Goal: Transaction & Acquisition: Purchase product/service

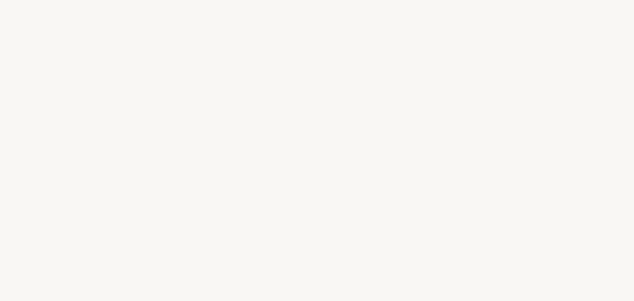
select select "US"
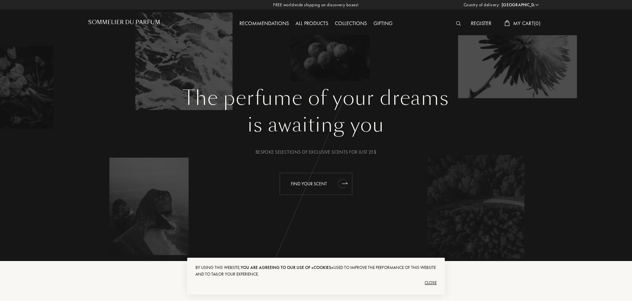
click at [321, 190] on div "Find your scent" at bounding box center [316, 184] width 73 height 22
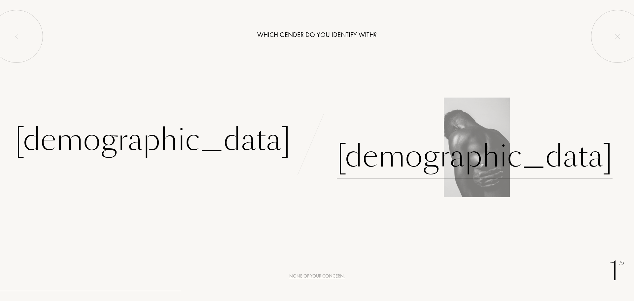
click at [372, 159] on div "Male" at bounding box center [475, 156] width 276 height 45
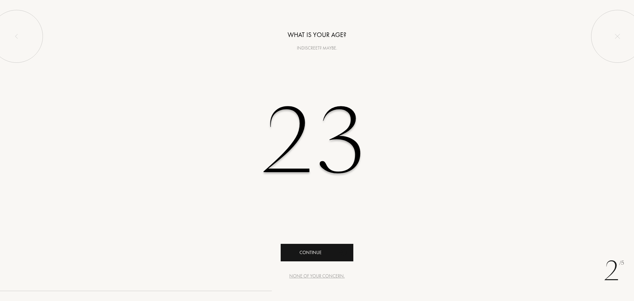
type input "23"
click at [320, 254] on div "Continue" at bounding box center [317, 253] width 73 height 18
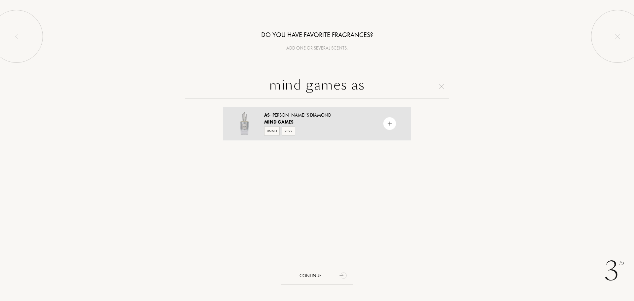
type input "mind games as"
click at [387, 123] on img at bounding box center [390, 124] width 6 height 6
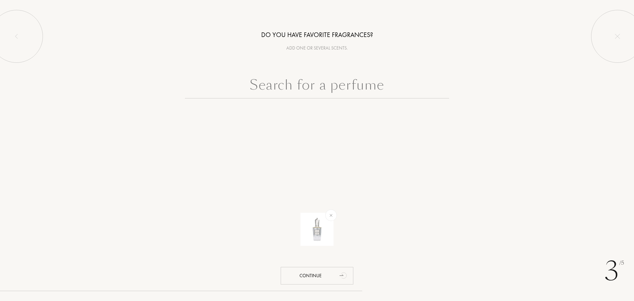
click at [338, 91] on input "text" at bounding box center [317, 87] width 264 height 24
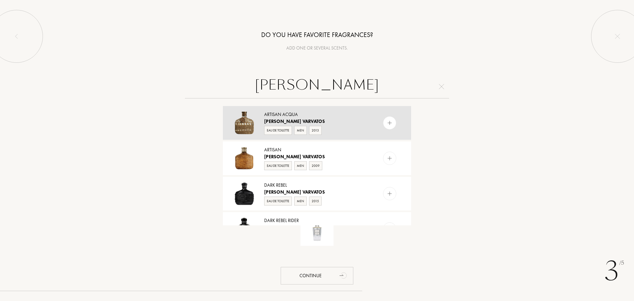
scroll to position [429, 0]
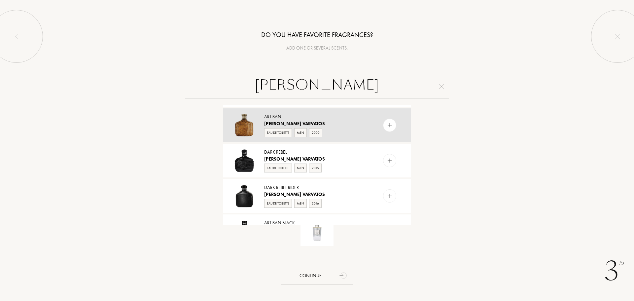
type input "john varvatos"
click at [388, 127] on img at bounding box center [390, 125] width 6 height 6
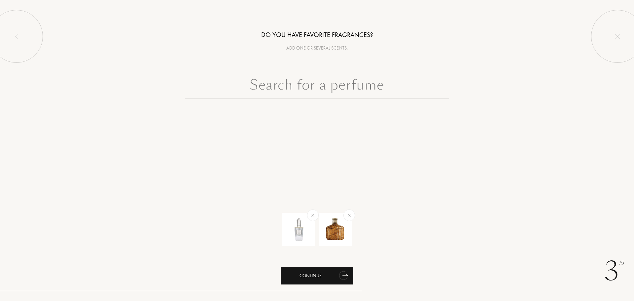
click at [342, 277] on icon "animation" at bounding box center [342, 275] width 9 height 10
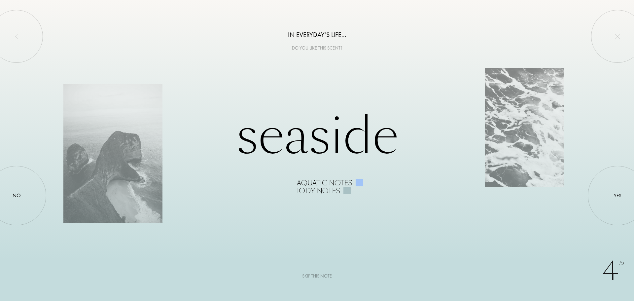
click at [302, 276] on div "Skip this note" at bounding box center [317, 275] width 30 height 7
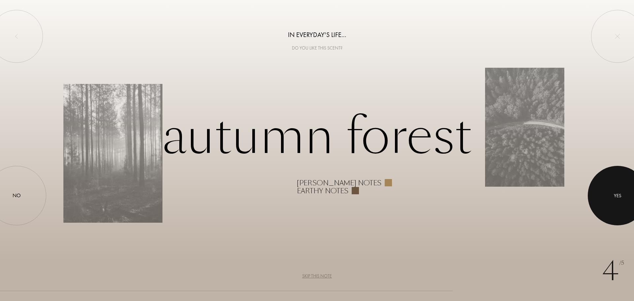
click at [632, 190] on div at bounding box center [617, 195] width 59 height 59
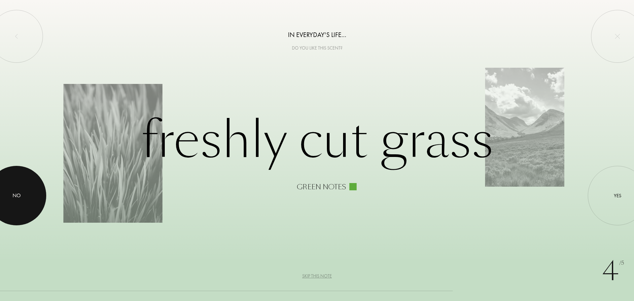
click at [18, 185] on div at bounding box center [16, 195] width 59 height 59
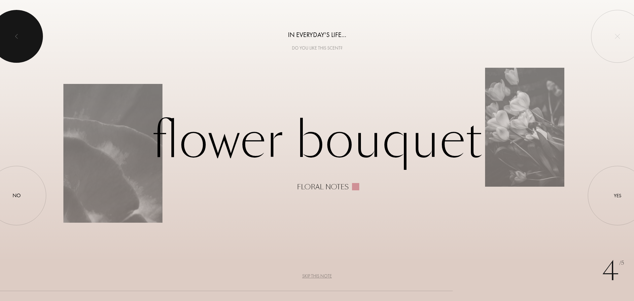
click at [5, 31] on div at bounding box center [16, 36] width 53 height 53
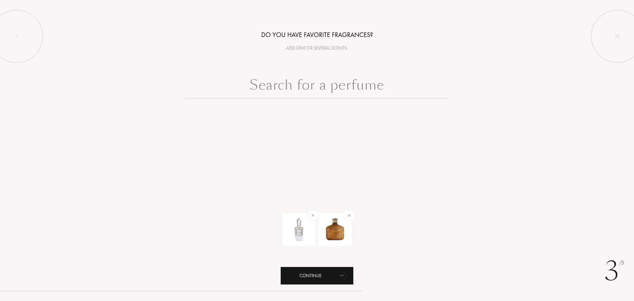
click at [330, 273] on div "Continue" at bounding box center [317, 276] width 73 height 18
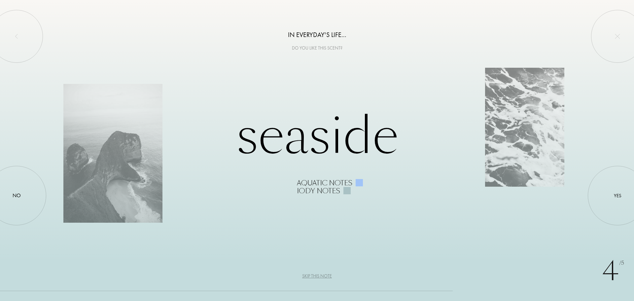
click at [315, 276] on div "Skip this note" at bounding box center [317, 275] width 30 height 7
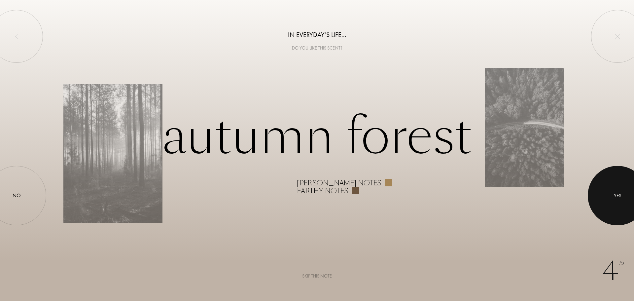
click at [623, 185] on div at bounding box center [617, 195] width 59 height 59
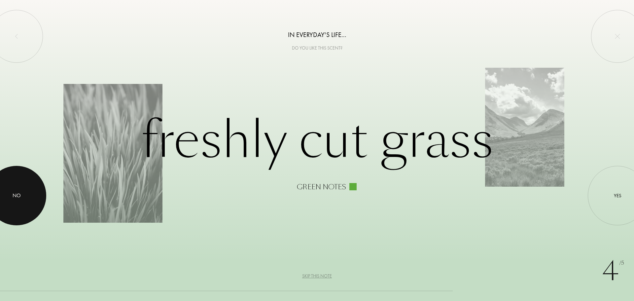
click at [31, 193] on div at bounding box center [16, 195] width 59 height 59
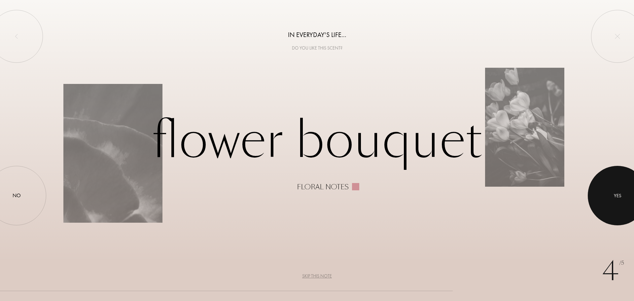
click at [623, 194] on div at bounding box center [617, 195] width 59 height 59
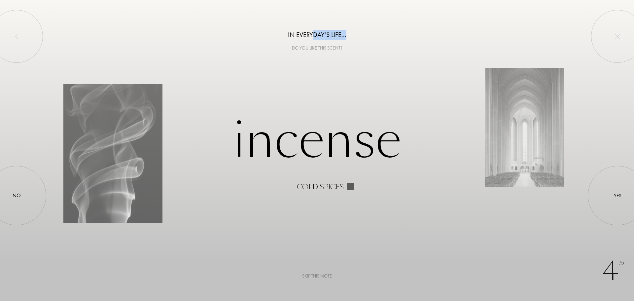
drag, startPoint x: 313, startPoint y: 33, endPoint x: 346, endPoint y: 32, distance: 33.1
click at [346, 32] on div "In everyday's life..." at bounding box center [317, 35] width 634 height 10
click at [346, 33] on div "In everyday's life..." at bounding box center [317, 35] width 634 height 10
click at [313, 35] on div "In everyday's life..." at bounding box center [317, 35] width 634 height 10
drag, startPoint x: 311, startPoint y: 35, endPoint x: 317, endPoint y: 34, distance: 6.0
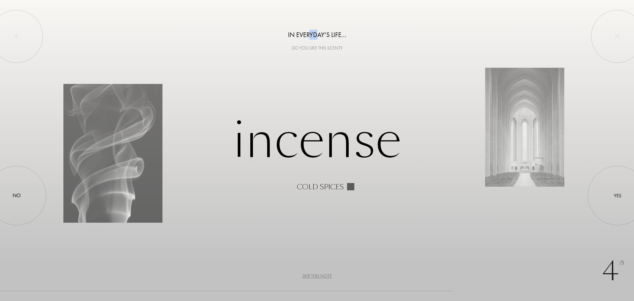
click at [317, 34] on div "In everyday's life..." at bounding box center [317, 35] width 634 height 10
drag, startPoint x: 317, startPoint y: 34, endPoint x: 311, endPoint y: 34, distance: 5.9
click at [311, 34] on div "In everyday's life..." at bounding box center [317, 35] width 634 height 10
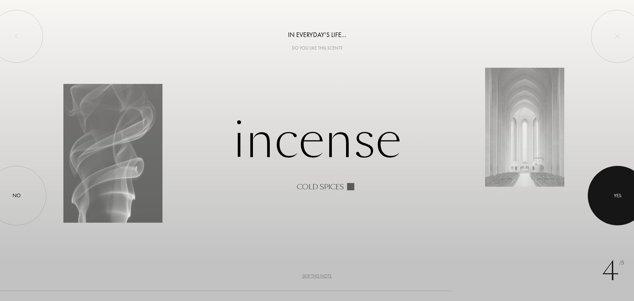
click at [618, 199] on div "Yes" at bounding box center [618, 196] width 8 height 8
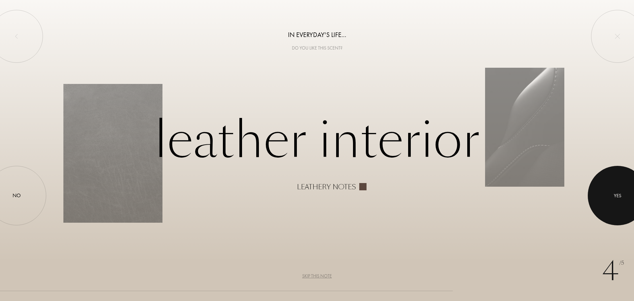
click at [598, 195] on div at bounding box center [617, 195] width 59 height 59
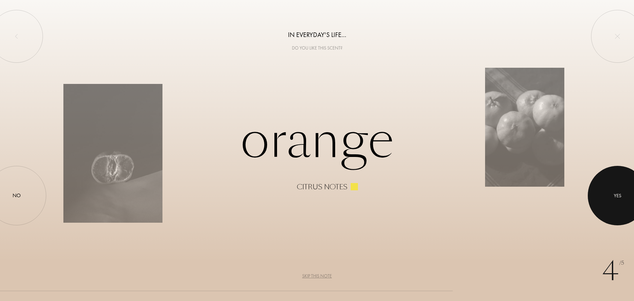
click at [604, 201] on div at bounding box center [617, 195] width 59 height 59
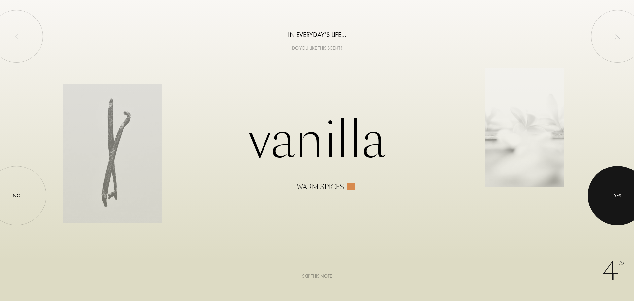
click at [626, 202] on div at bounding box center [617, 195] width 59 height 59
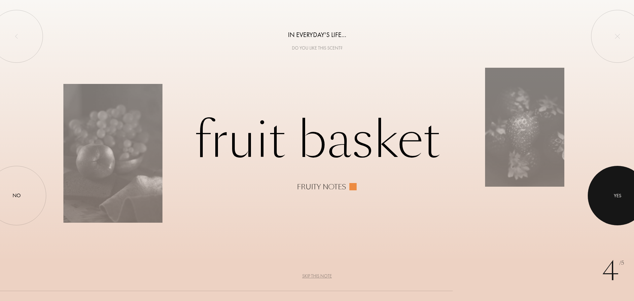
click at [612, 198] on div at bounding box center [617, 195] width 59 height 59
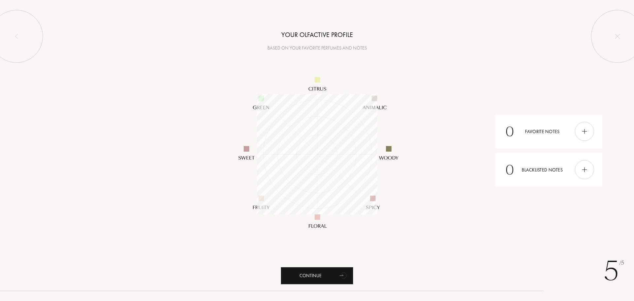
scroll to position [121, 121]
click at [325, 274] on div "Continue" at bounding box center [317, 276] width 73 height 18
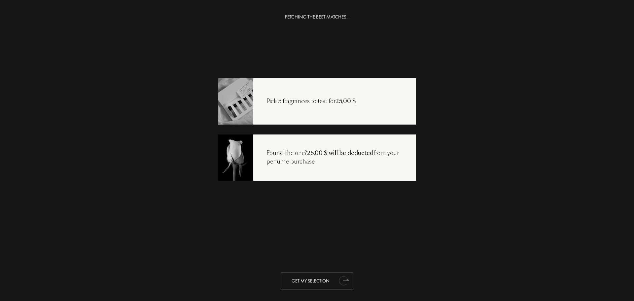
click at [344, 285] on icon "animation" at bounding box center [343, 280] width 13 height 13
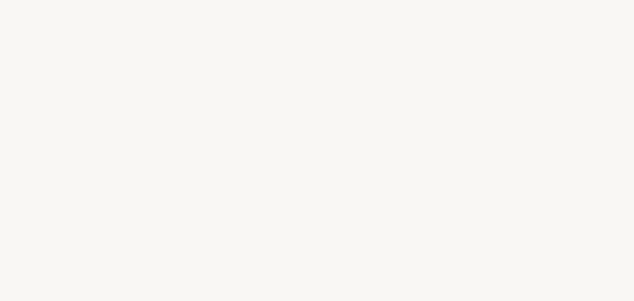
select select "US"
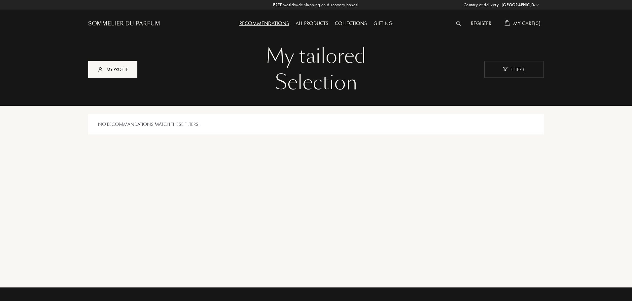
click at [130, 69] on div "My profile" at bounding box center [112, 69] width 49 height 17
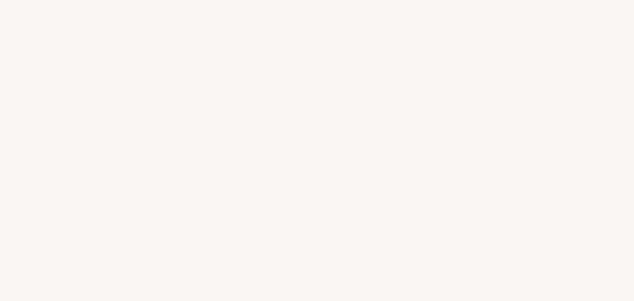
select select "US"
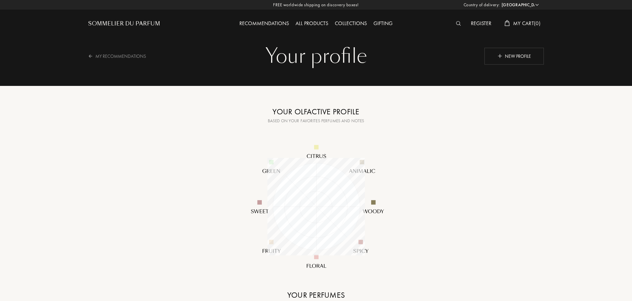
click at [282, 23] on div "Recommendations" at bounding box center [264, 23] width 56 height 9
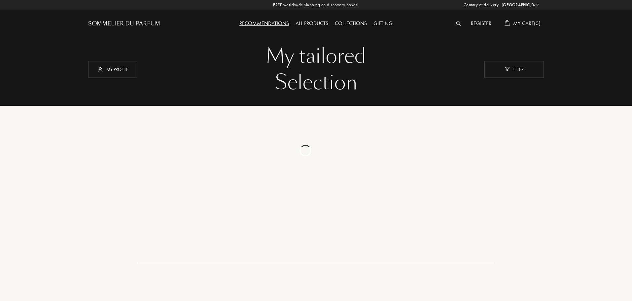
select select "US"
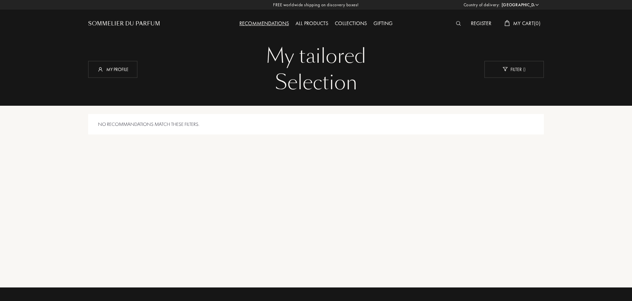
click at [315, 24] on div "All products" at bounding box center [311, 23] width 39 height 9
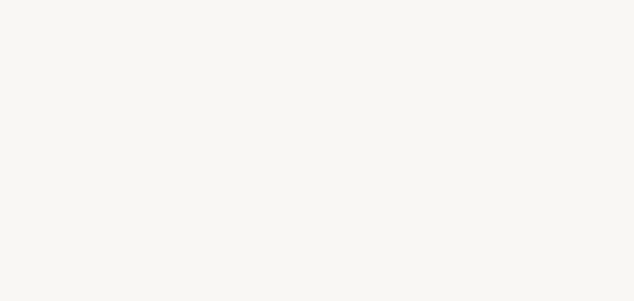
select select "US"
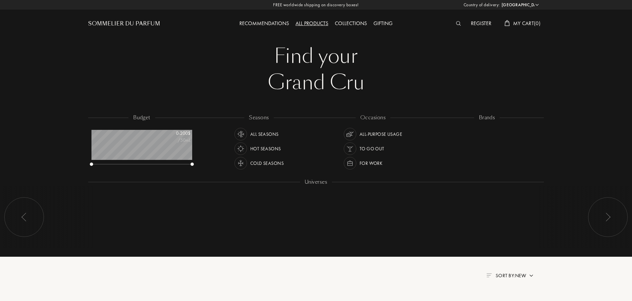
scroll to position [33, 101]
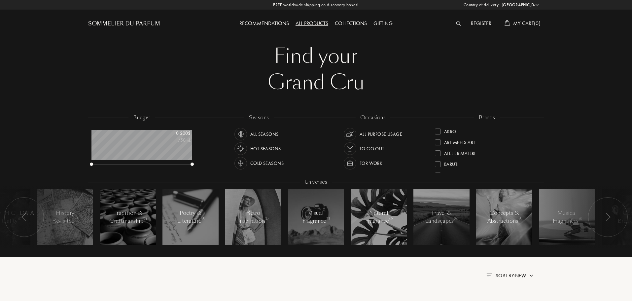
click at [194, 165] on div "budget 0 - 200 $ /50mL" at bounding box center [145, 143] width 114 height 59
drag, startPoint x: 193, startPoint y: 163, endPoint x: 212, endPoint y: 161, distance: 19.7
click at [212, 161] on div "budget 0 - 200 $ /50mL seasons All Seasons Hot Seasons Cold Seasons occasions A…" at bounding box center [316, 184] width 456 height 141
click at [262, 163] on div "Cold Seasons" at bounding box center [266, 163] width 33 height 13
click at [351, 131] on img at bounding box center [349, 133] width 9 height 9
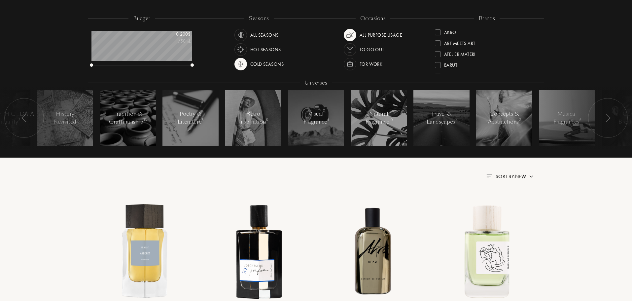
click at [610, 117] on img at bounding box center [607, 118] width 5 height 9
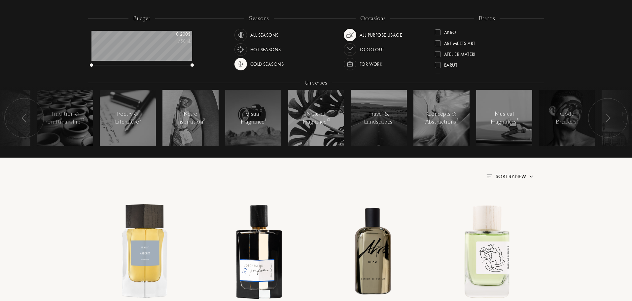
click at [610, 117] on img at bounding box center [607, 118] width 5 height 9
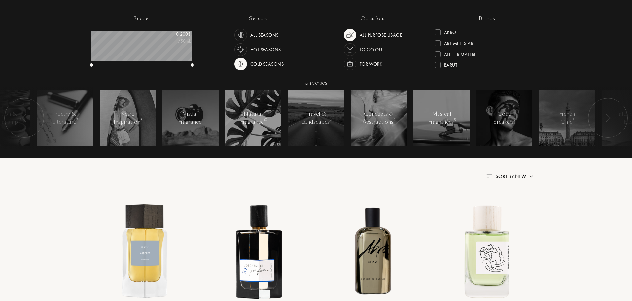
click at [610, 117] on img at bounding box center [607, 118] width 5 height 9
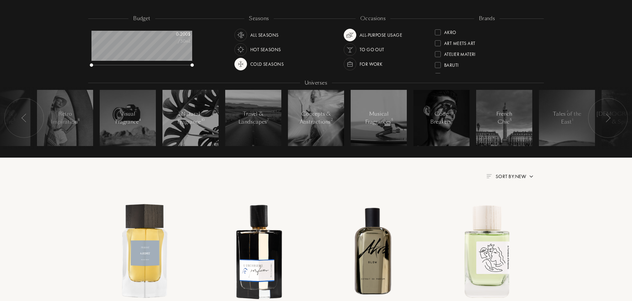
click at [610, 117] on img at bounding box center [607, 118] width 5 height 9
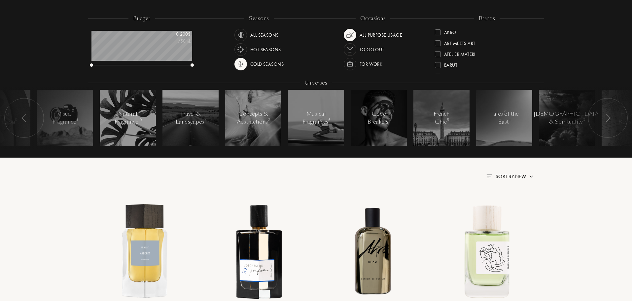
click at [610, 117] on img at bounding box center [607, 118] width 5 height 9
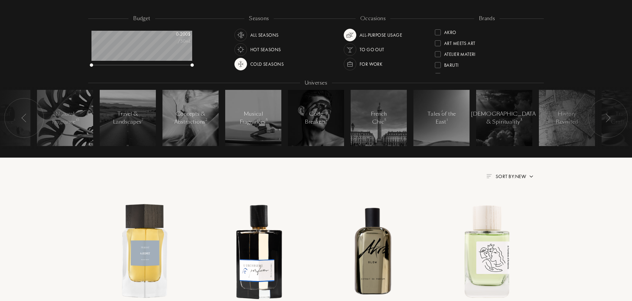
click at [610, 117] on img at bounding box center [607, 118] width 5 height 9
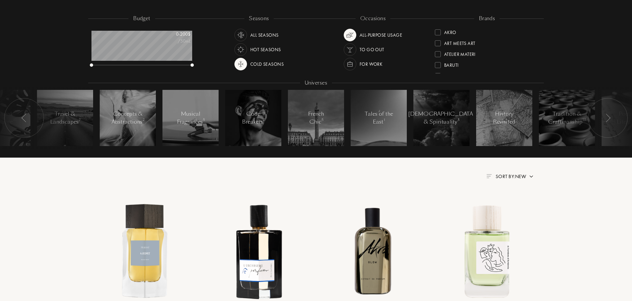
click at [610, 117] on img at bounding box center [607, 118] width 5 height 9
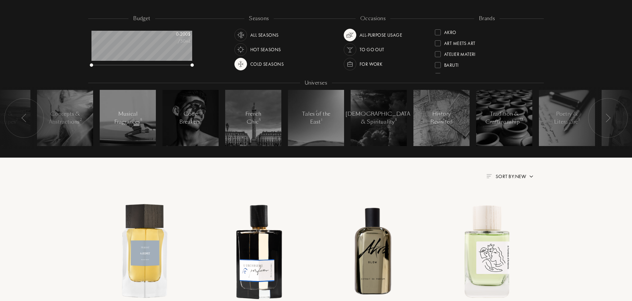
click at [610, 117] on img at bounding box center [607, 118] width 5 height 9
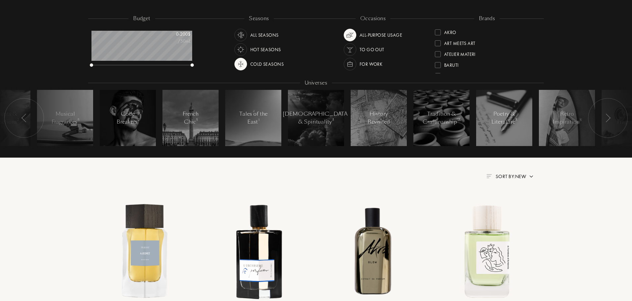
click at [610, 117] on img at bounding box center [607, 118] width 5 height 9
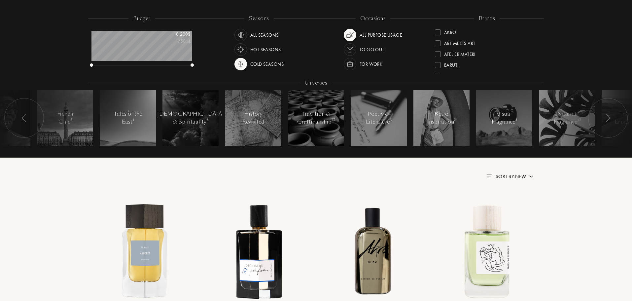
click at [610, 117] on img at bounding box center [607, 118] width 5 height 9
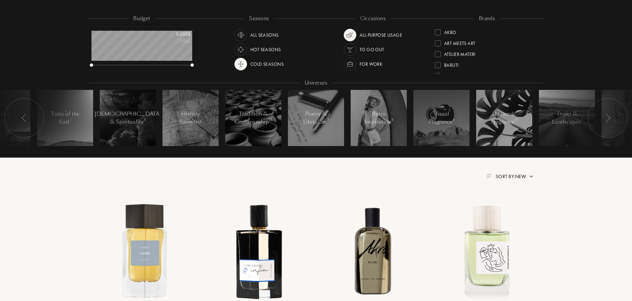
click at [610, 117] on img at bounding box center [607, 118] width 5 height 9
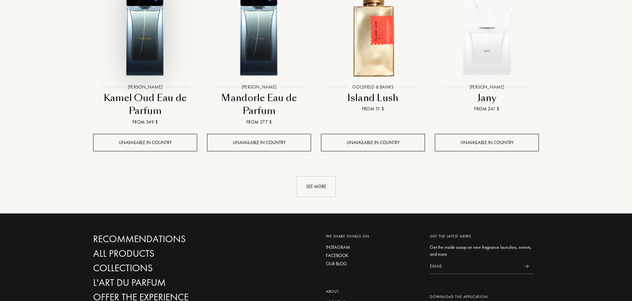
scroll to position [726, 0]
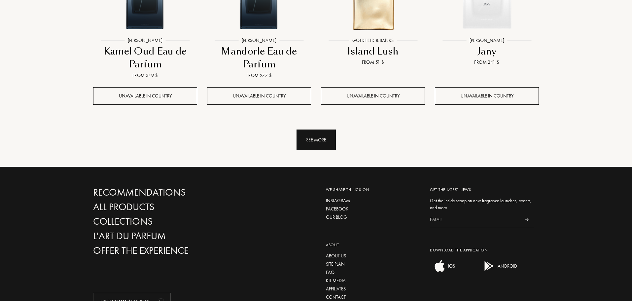
click at [319, 142] on div "See more" at bounding box center [316, 139] width 39 height 21
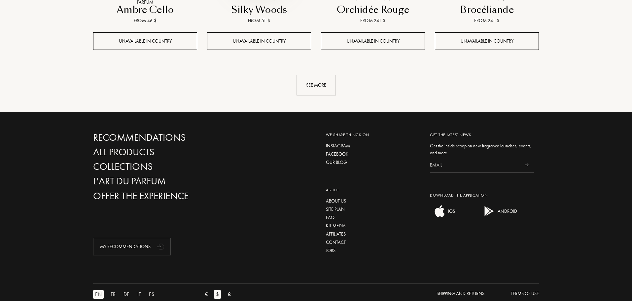
scroll to position [1321, 0]
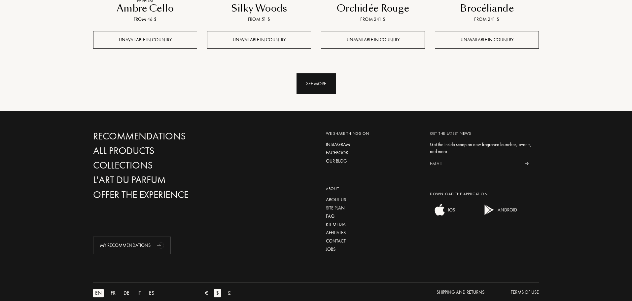
click at [303, 82] on div "See more" at bounding box center [316, 83] width 39 height 21
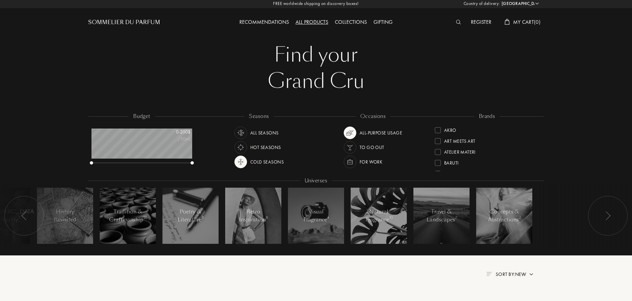
scroll to position [0, 0]
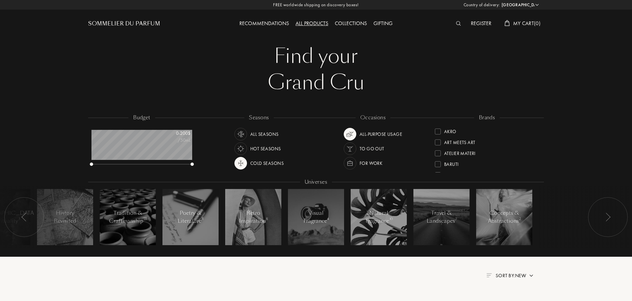
click at [454, 25] on div at bounding box center [460, 23] width 15 height 9
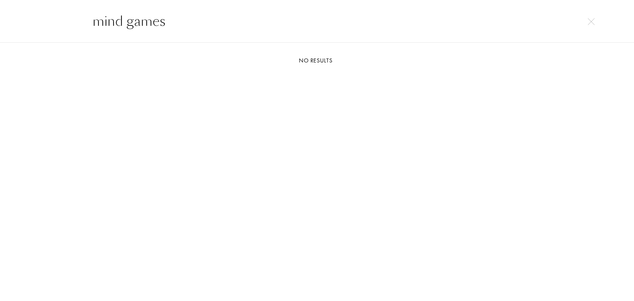
type input "mind"
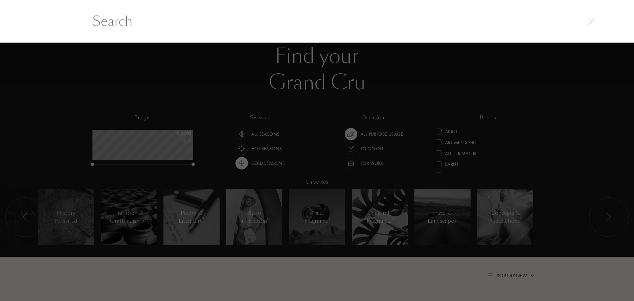
click at [435, 109] on div at bounding box center [317, 172] width 634 height 258
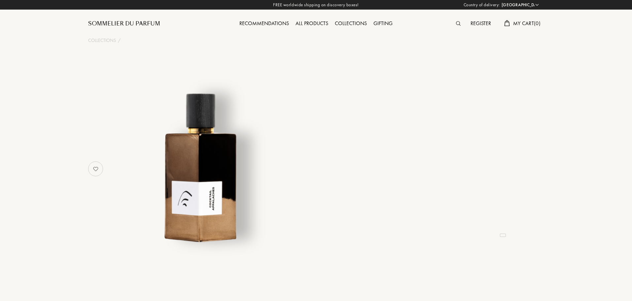
select select "US"
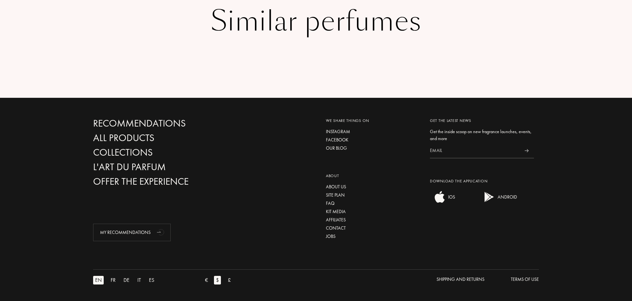
scroll to position [972, 0]
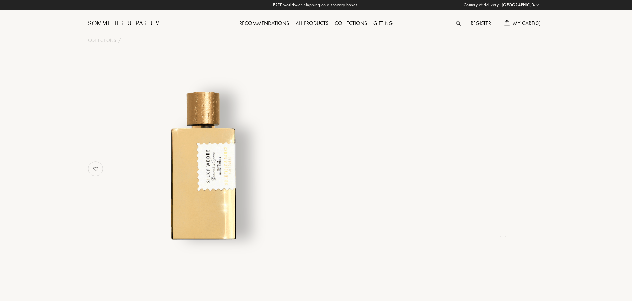
select select "US"
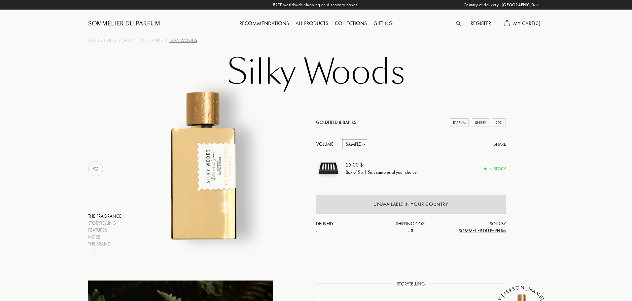
click at [367, 145] on select "Sample 10mL 50mL 100mL" at bounding box center [354, 144] width 25 height 10
select select "3"
click at [342, 139] on select "Sample 10mL 50mL 100mL" at bounding box center [354, 144] width 25 height 10
select select "3"
click at [366, 147] on select "Sample 10mL 50mL 100mL" at bounding box center [354, 144] width 25 height 10
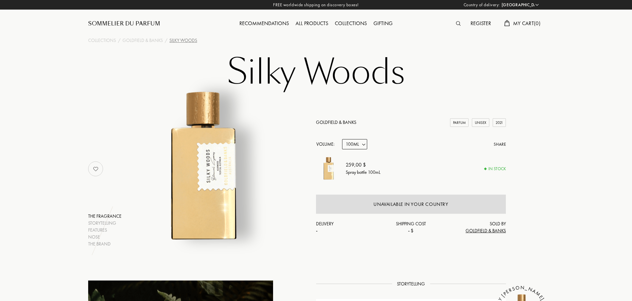
select select "1"
click at [342, 139] on select "Sample 10mL 50mL 100mL" at bounding box center [354, 144] width 25 height 10
select select "1"
click at [363, 143] on select "Sample 10mL 50mL 100mL" at bounding box center [354, 144] width 25 height 10
select select "2"
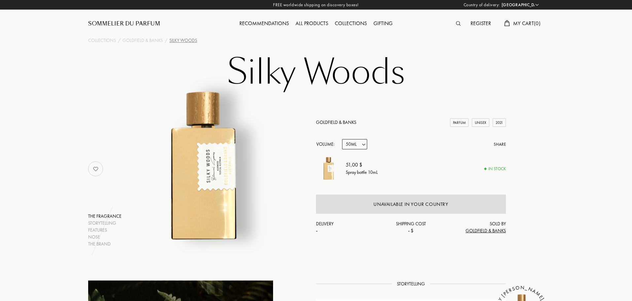
click at [342, 139] on select "Sample 10mL 50mL 100mL" at bounding box center [354, 144] width 25 height 10
select select "2"
click at [364, 144] on select "Sample 10mL 50mL 100mL" at bounding box center [354, 144] width 25 height 10
select select "0"
click at [342, 139] on select "Sample 10mL 50mL 100mL" at bounding box center [354, 144] width 25 height 10
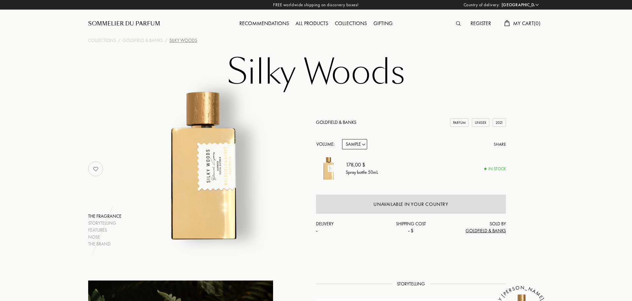
select select "0"
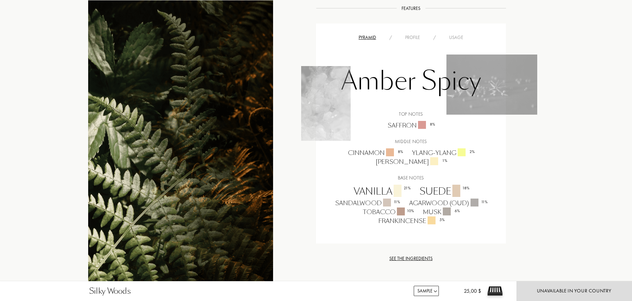
scroll to position [495, 0]
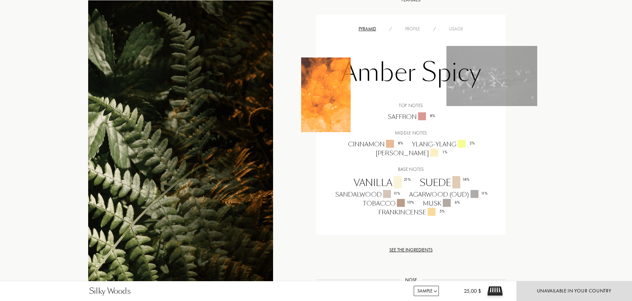
click at [335, 104] on img at bounding box center [326, 94] width 50 height 75
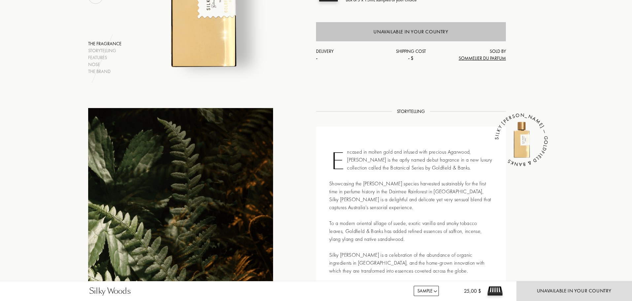
scroll to position [198, 0]
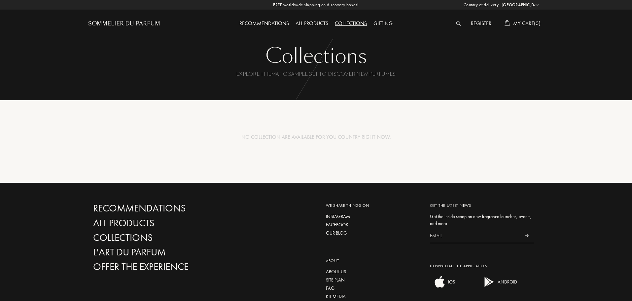
select select "US"
click at [322, 27] on div "All products" at bounding box center [311, 23] width 39 height 9
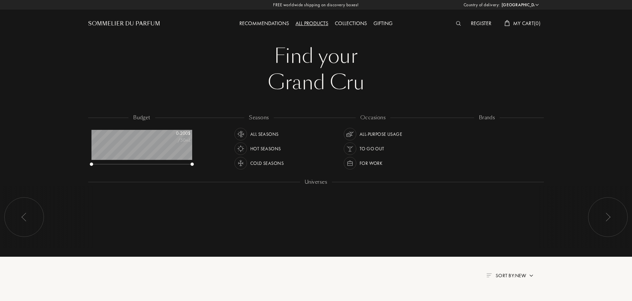
select select "US"
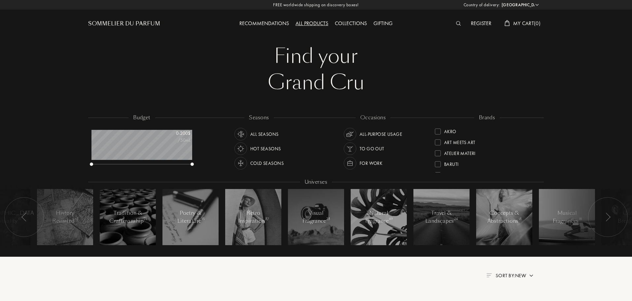
click at [254, 161] on div "Cold Seasons" at bounding box center [266, 163] width 33 height 13
click at [350, 132] on img at bounding box center [349, 133] width 9 height 9
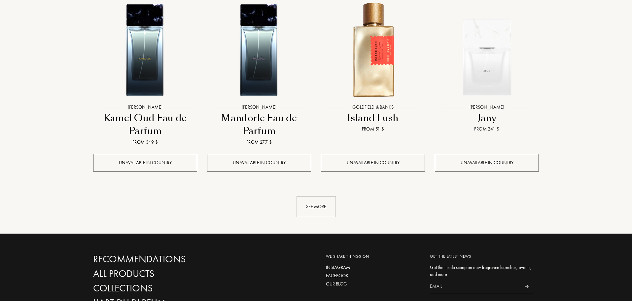
scroll to position [660, 0]
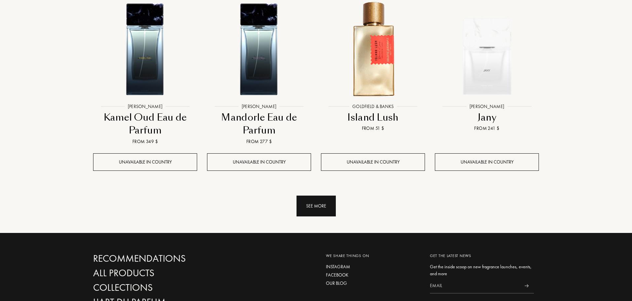
click at [314, 200] on div "See more" at bounding box center [316, 205] width 39 height 21
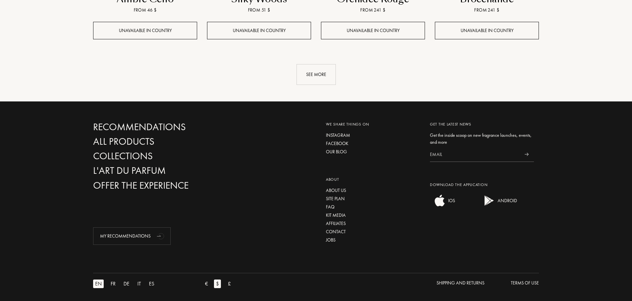
scroll to position [1334, 0]
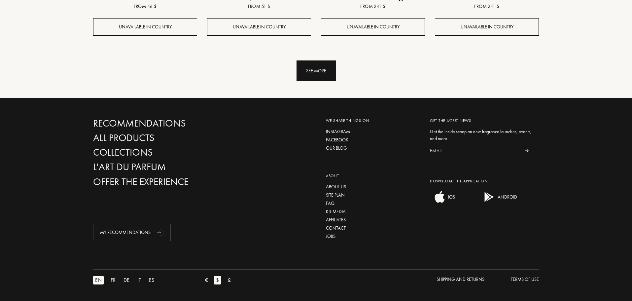
click at [321, 75] on div "See more" at bounding box center [316, 70] width 39 height 21
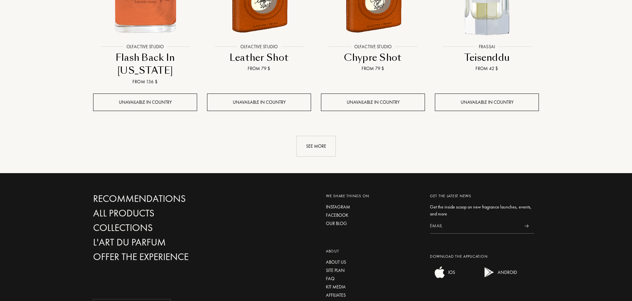
scroll to position [1829, 0]
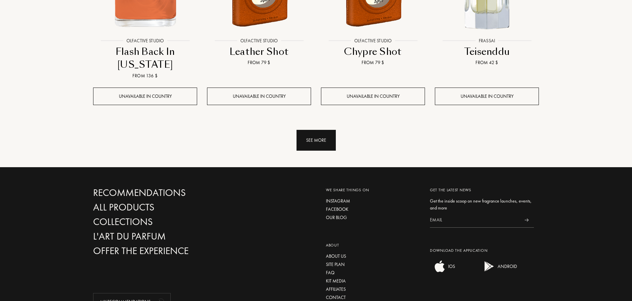
click at [331, 140] on div "See more" at bounding box center [316, 140] width 39 height 21
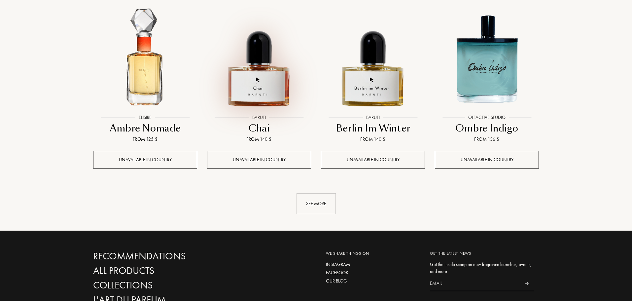
scroll to position [2324, 0]
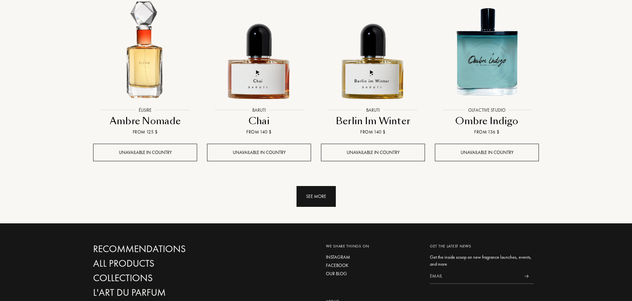
click at [322, 191] on div "See more" at bounding box center [316, 196] width 39 height 21
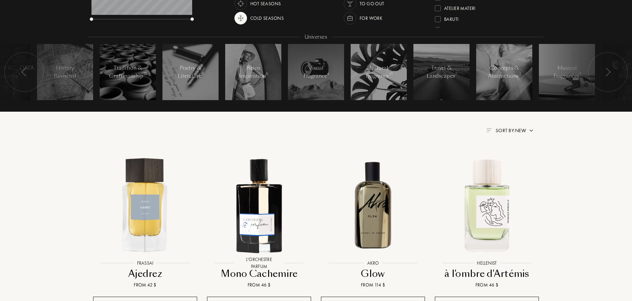
scroll to position [0, 0]
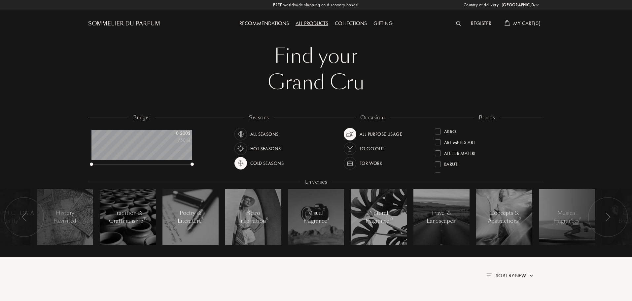
click at [268, 134] on div "All Seasons" at bounding box center [264, 134] width 28 height 13
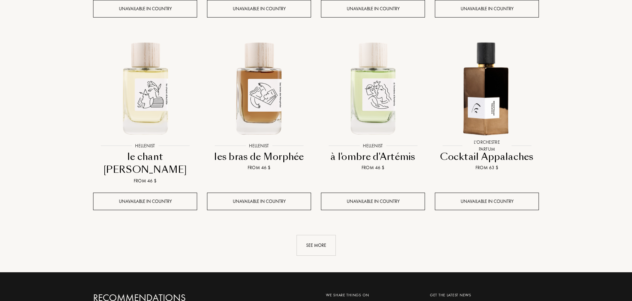
scroll to position [660, 0]
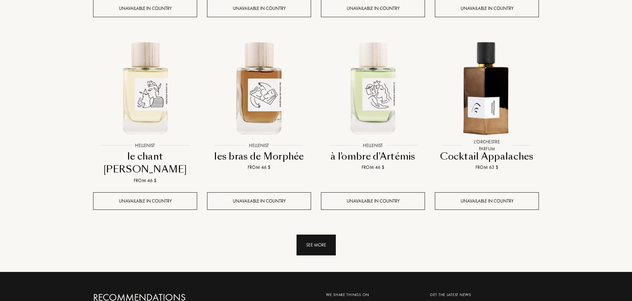
click at [310, 234] on div "See more" at bounding box center [316, 244] width 39 height 21
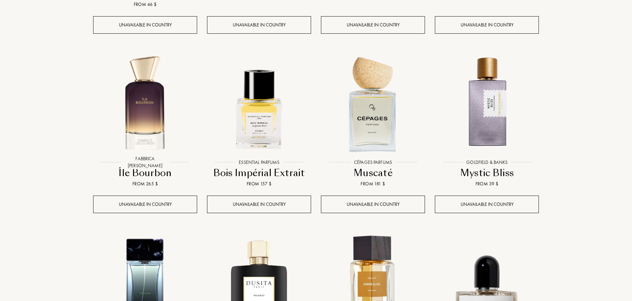
scroll to position [859, 0]
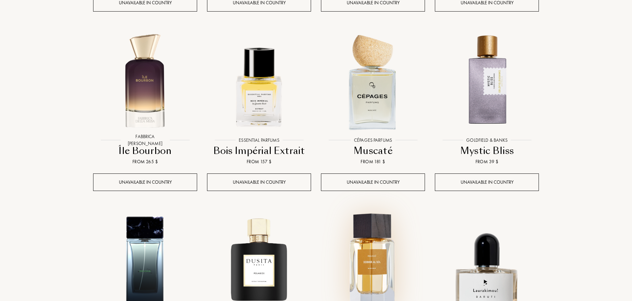
click at [393, 228] on img at bounding box center [373, 261] width 103 height 103
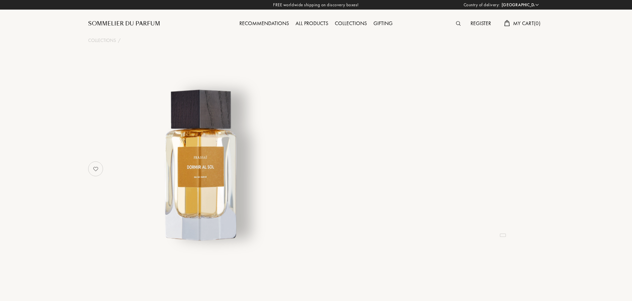
select select "US"
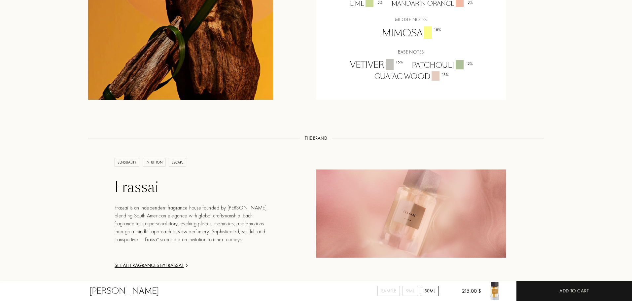
scroll to position [594, 0]
